Goal: Find specific page/section: Find specific page/section

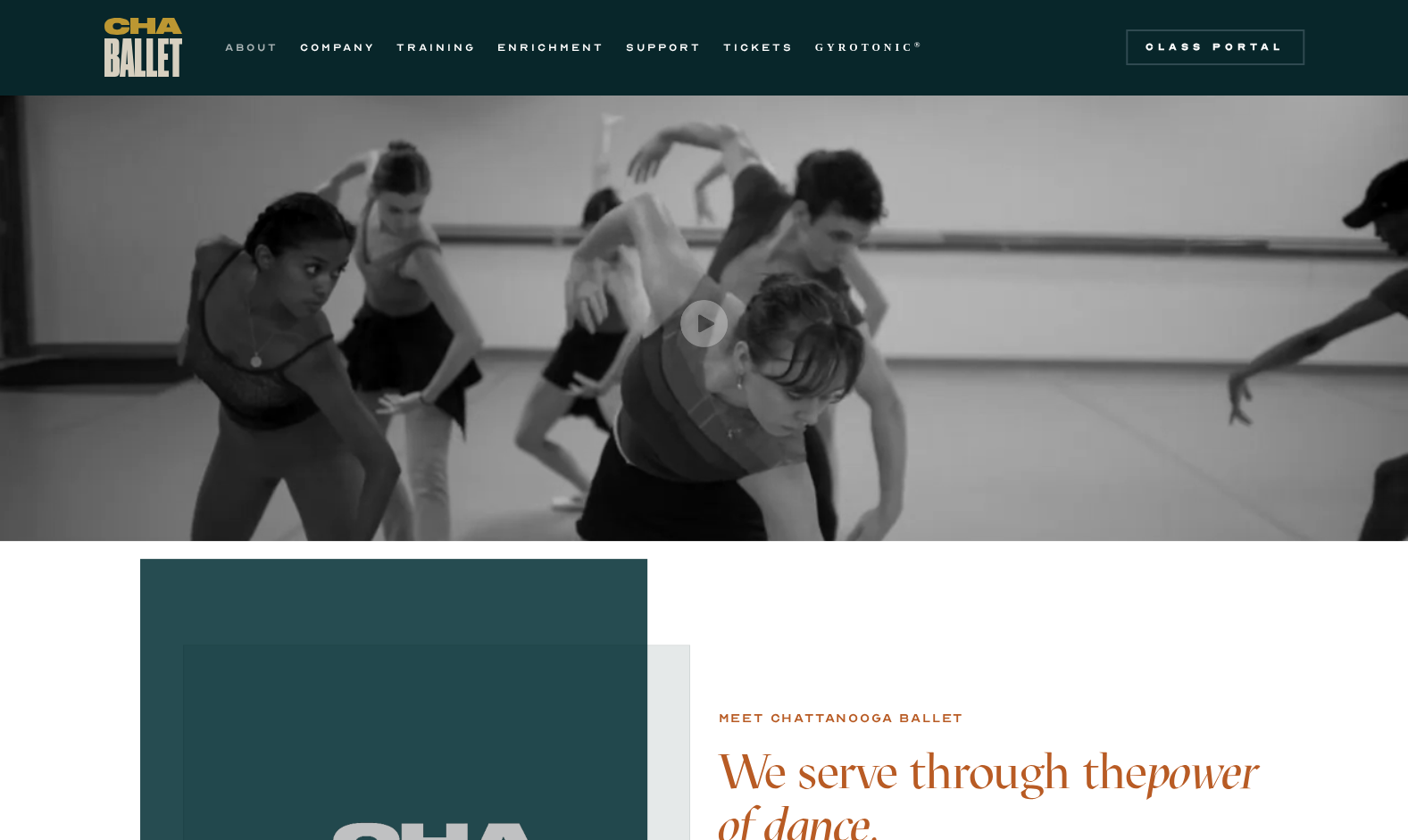
click at [272, 47] on link "ABOUT" at bounding box center [252, 47] width 53 height 21
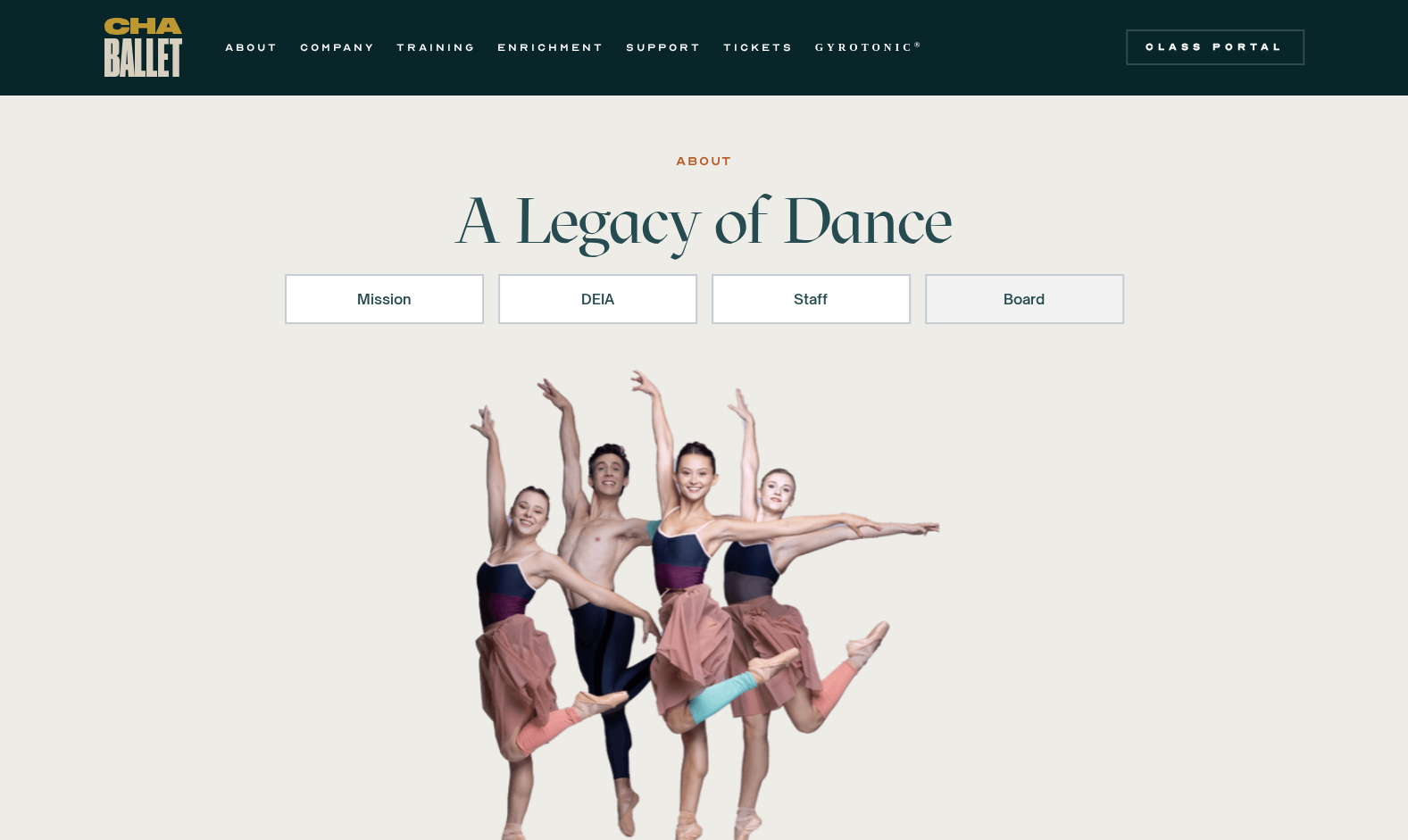
click at [1020, 303] on div "Board" at bounding box center [1025, 298] width 153 height 21
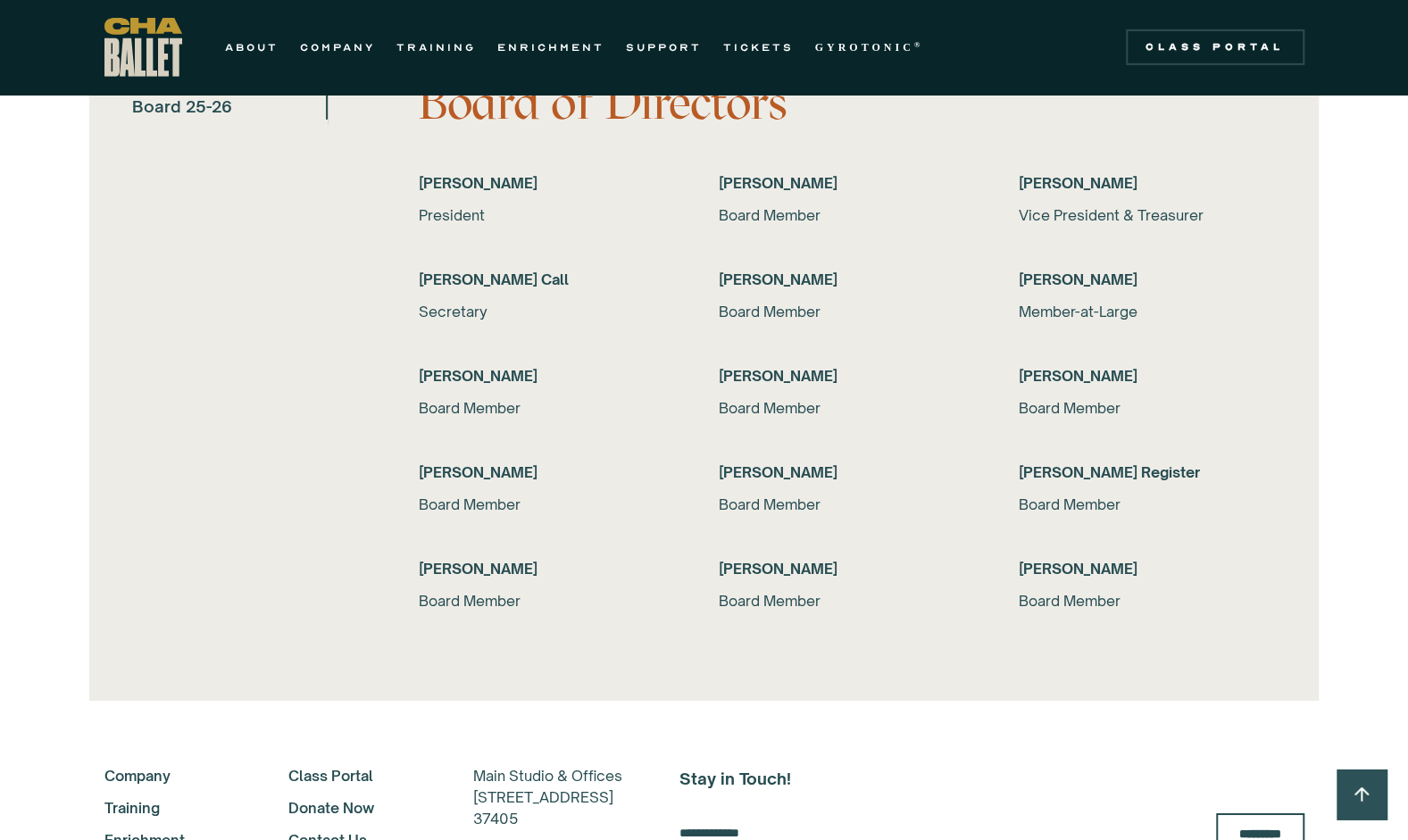
scroll to position [3526, 0]
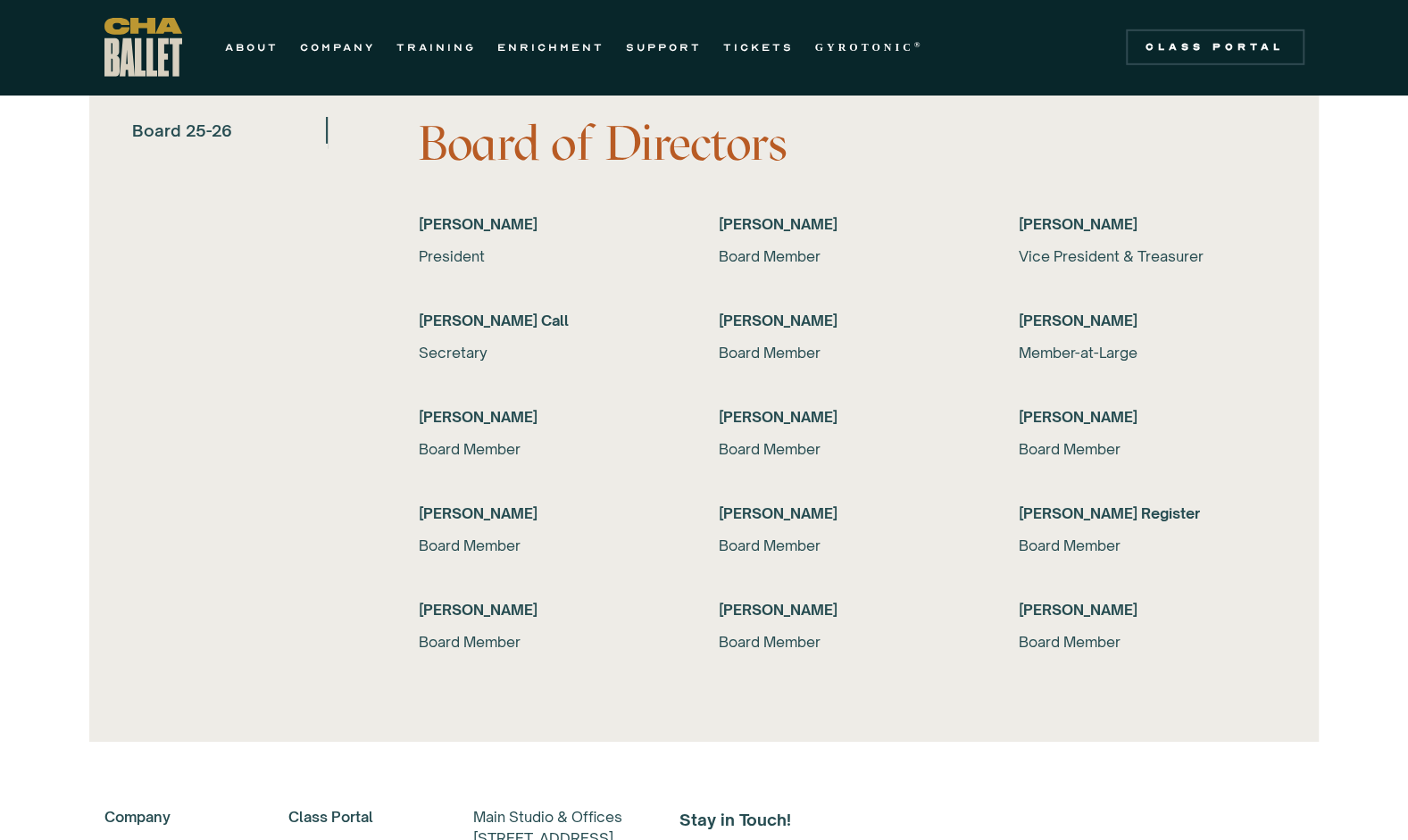
click at [438, 514] on h6 "[PERSON_NAME]" at bounding box center [548, 513] width 258 height 21
drag, startPoint x: 438, startPoint y: 514, endPoint x: 515, endPoint y: 541, distance: 81.6
click at [515, 541] on div "Board Member" at bounding box center [548, 545] width 258 height 21
